Goal: Information Seeking & Learning: Find specific fact

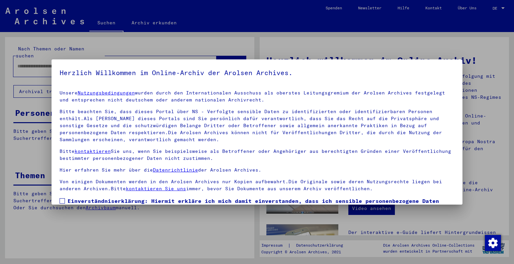
scroll to position [48, 0]
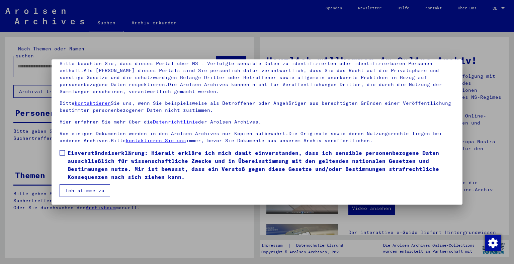
click at [60, 156] on label "Einverständniserklärung: Hiermit erkläre ich mich damit einverstanden, dass ich…" at bounding box center [257, 165] width 395 height 32
click at [76, 195] on button "Ich stimme zu" at bounding box center [85, 191] width 50 height 13
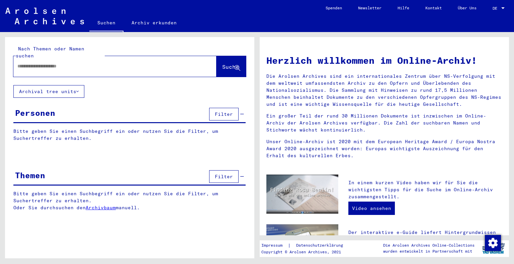
click at [99, 63] on input "text" at bounding box center [106, 66] width 179 height 7
type input "*"
type input "****"
click at [229, 64] on span "Suche" at bounding box center [230, 67] width 17 height 7
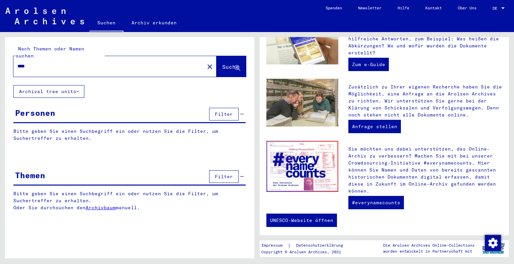
scroll to position [213, 0]
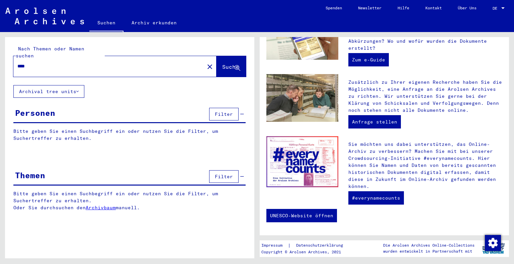
click at [59, 85] on button "Archival tree units" at bounding box center [48, 91] width 71 height 13
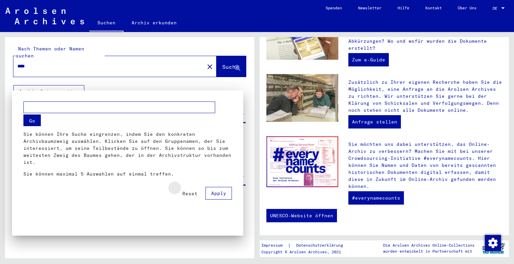
click at [196, 191] on span "Reset" at bounding box center [189, 194] width 15 height 6
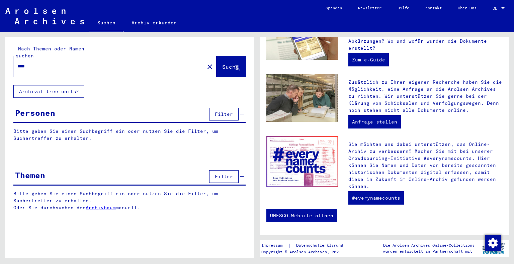
click at [222, 64] on span "Suche" at bounding box center [230, 67] width 17 height 7
